Goal: Information Seeking & Learning: Learn about a topic

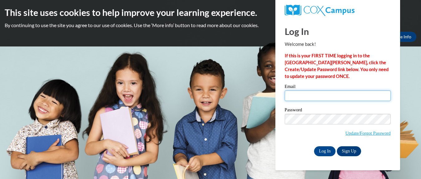
type input "carrie.bougie@wfbschools.com"
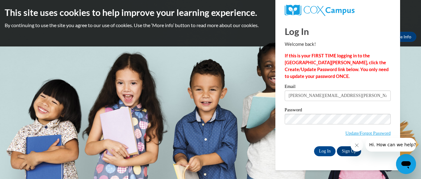
click at [357, 147] on icon "Close message from company" at bounding box center [357, 145] width 5 height 5
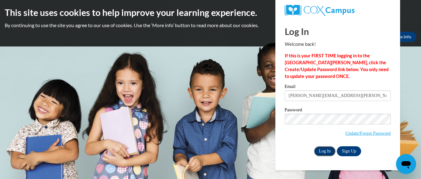
click at [328, 154] on input "Log In" at bounding box center [325, 151] width 22 height 10
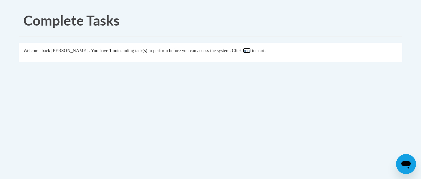
click at [251, 53] on link "here" at bounding box center [247, 50] width 8 height 5
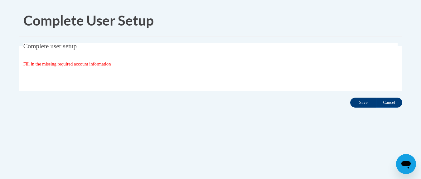
click at [360, 105] on input "Save" at bounding box center [364, 103] width 26 height 10
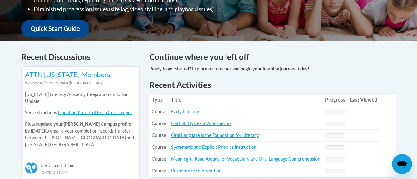
scroll to position [224, 0]
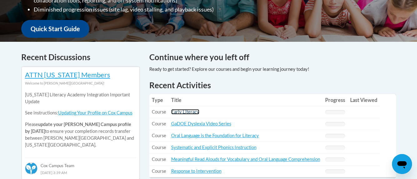
click at [191, 114] on link "Early Literacy" at bounding box center [185, 111] width 28 height 5
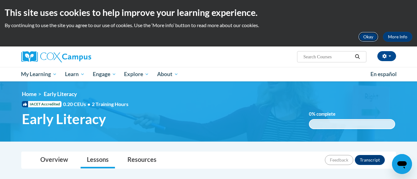
click at [370, 38] on button "Okay" at bounding box center [368, 37] width 20 height 10
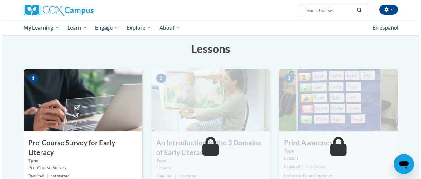
scroll to position [126, 0]
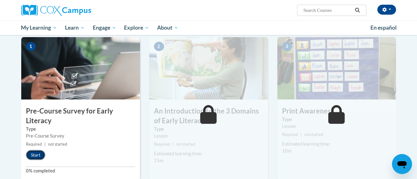
click at [33, 154] on button "Start" at bounding box center [35, 155] width 19 height 10
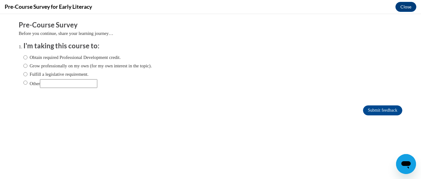
scroll to position [0, 0]
click at [23, 74] on input "Fulfill a legislative requirement." at bounding box center [25, 74] width 4 height 7
radio input "true"
click at [366, 112] on input "Submit feedback" at bounding box center [382, 110] width 39 height 10
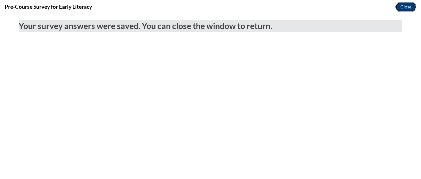
click at [409, 6] on button "Close" at bounding box center [406, 7] width 21 height 10
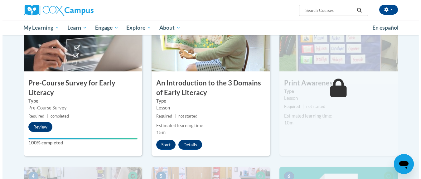
scroll to position [155, 0]
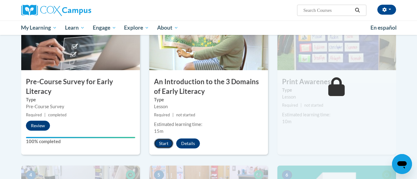
click at [162, 146] on button "Start" at bounding box center [163, 144] width 19 height 10
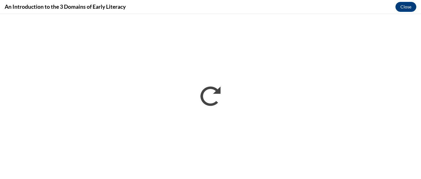
scroll to position [0, 0]
